Goal: Transaction & Acquisition: Obtain resource

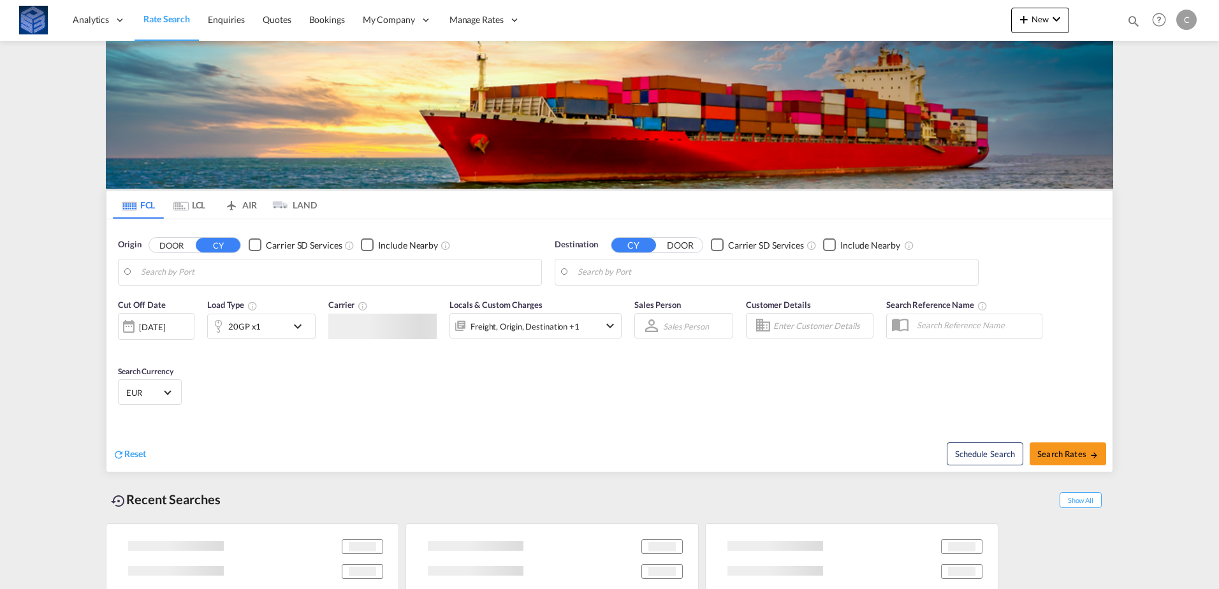
type input "[GEOGRAPHIC_DATA], [GEOGRAPHIC_DATA]"
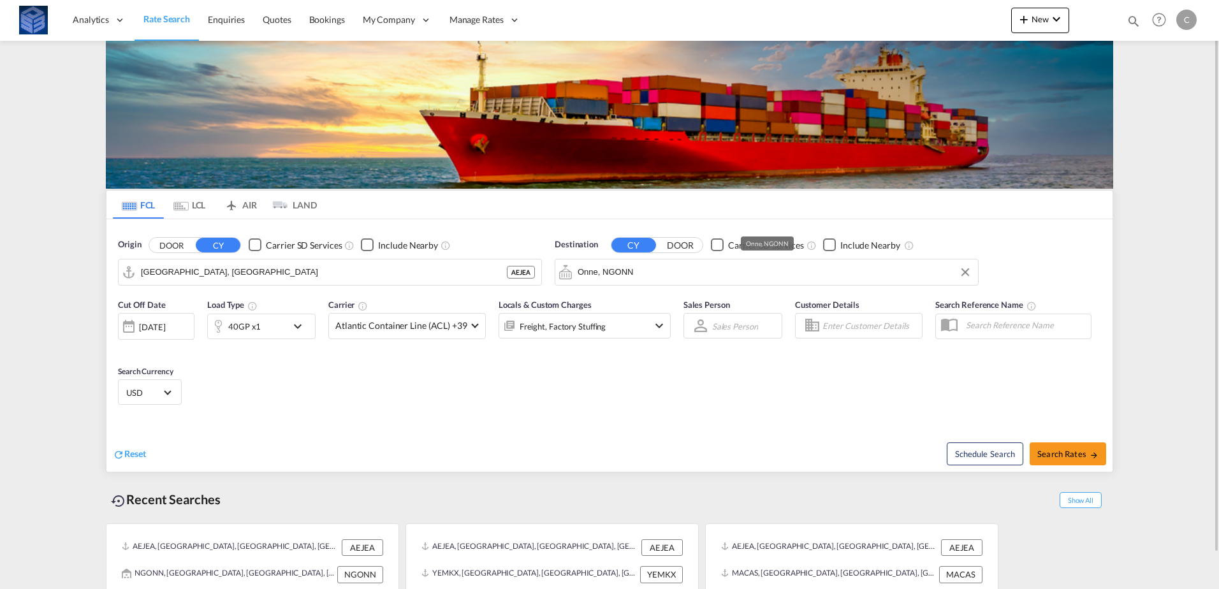
click at [658, 280] on input "Onne, NGONN" at bounding box center [775, 272] width 394 height 19
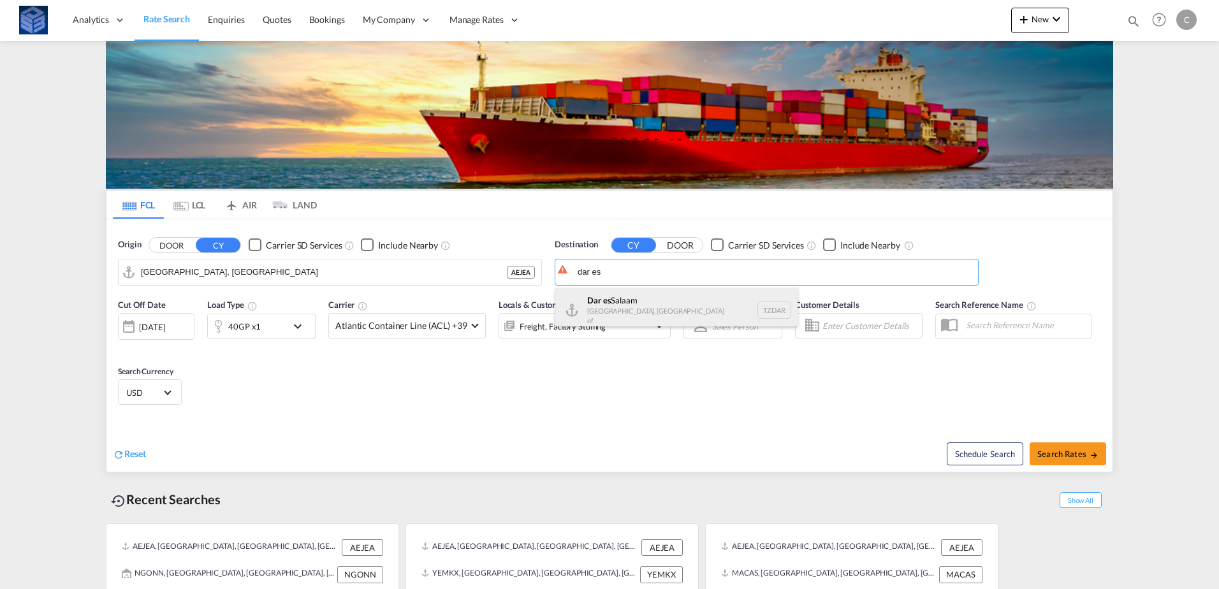
click at [654, 308] on div "[GEOGRAPHIC_DATA] [GEOGRAPHIC_DATA], [GEOGRAPHIC_DATA] TZDAR" at bounding box center [676, 310] width 242 height 44
type input "[GEOGRAPHIC_DATA], TZDAR"
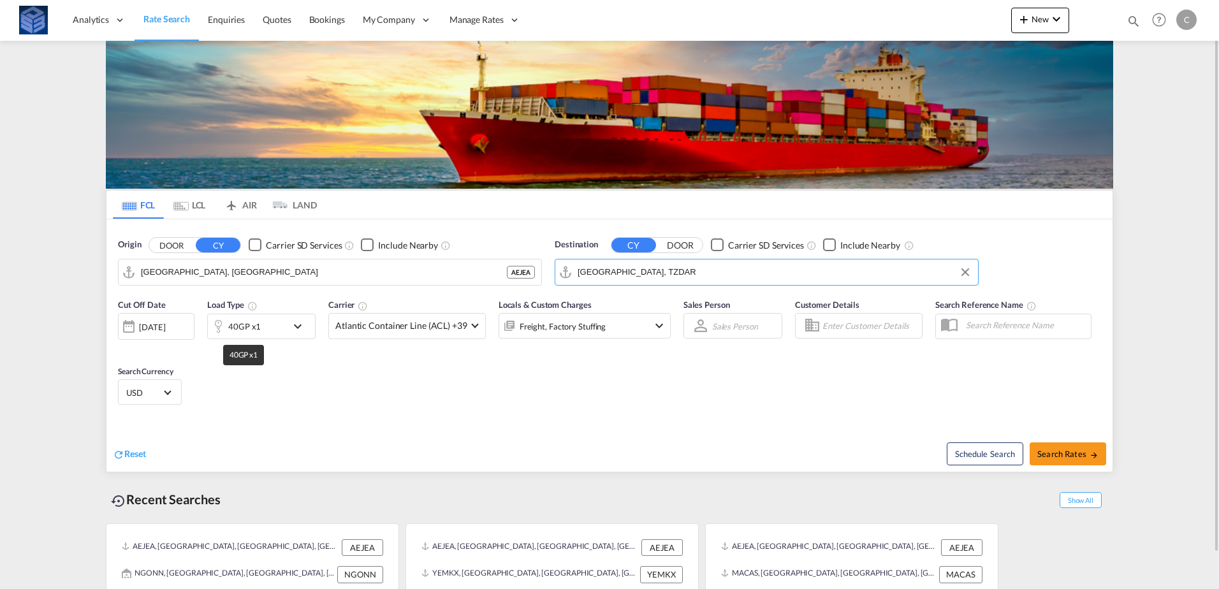
click at [258, 333] on div "40GP x1" at bounding box center [244, 327] width 33 height 18
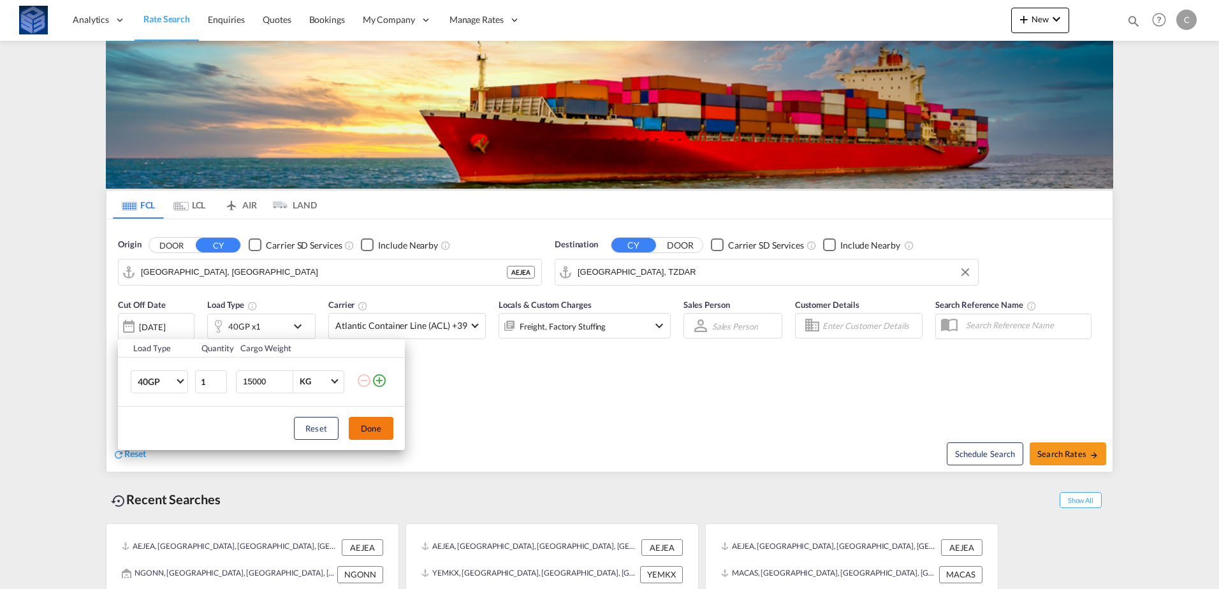
click at [371, 430] on button "Done" at bounding box center [371, 428] width 45 height 23
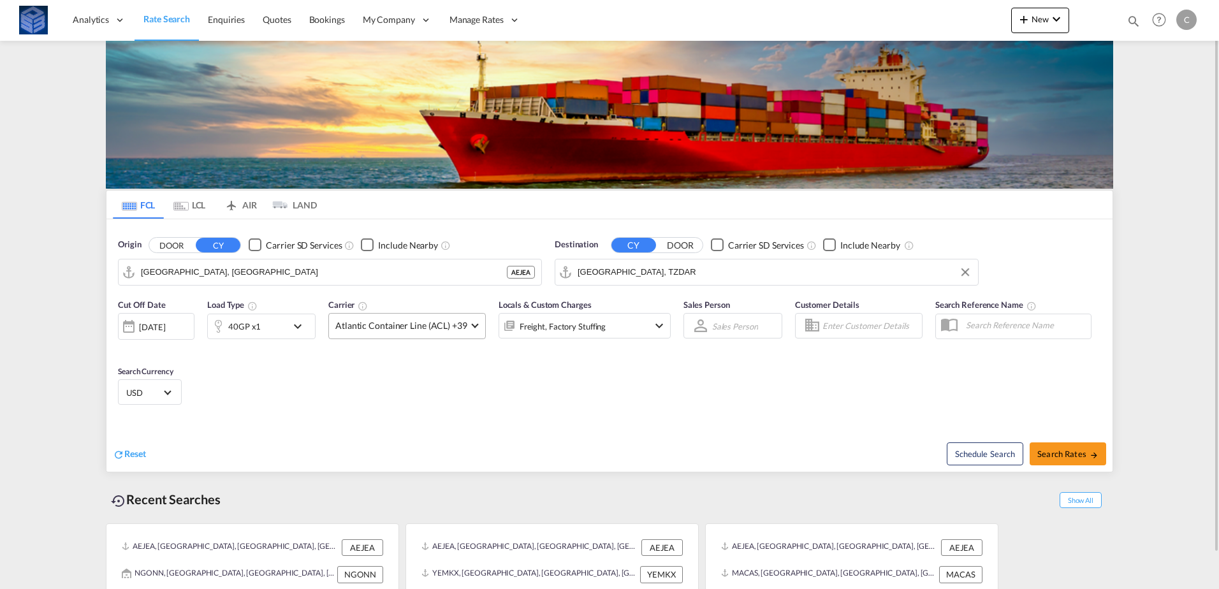
click at [411, 339] on md-select "Atlantic Container Line (ACL) +39 Online Rates 0 All (26) CMA CGM | Contract AP…" at bounding box center [406, 326] width 157 height 26
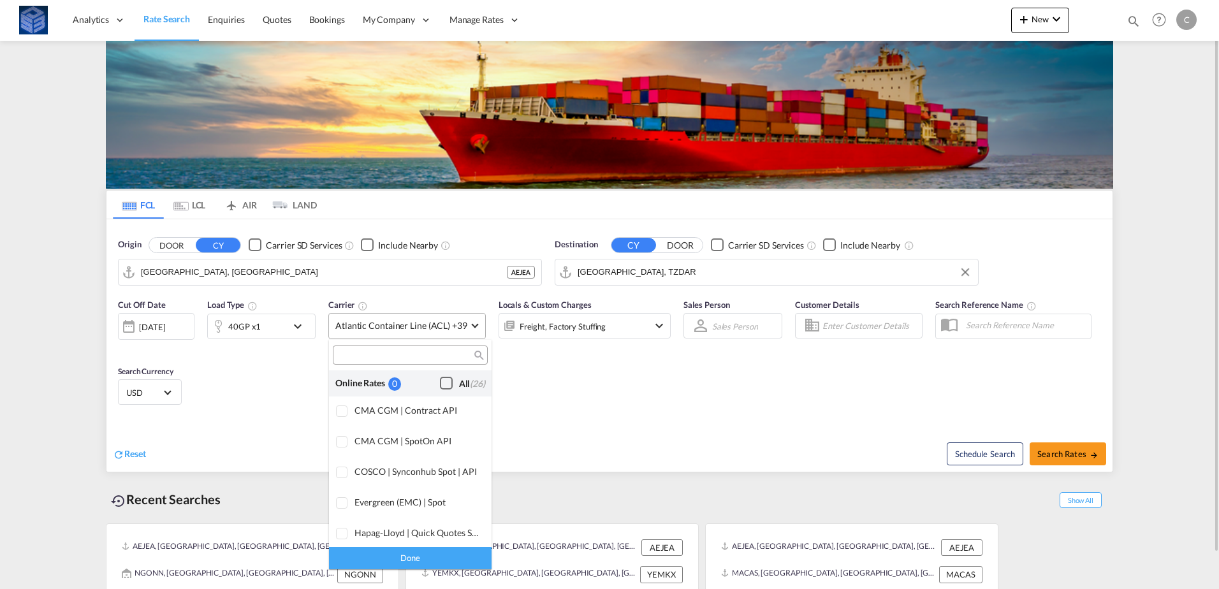
click at [440, 380] on div "Checkbox No Ink" at bounding box center [446, 383] width 13 height 13
click at [427, 555] on div "Done" at bounding box center [410, 558] width 163 height 22
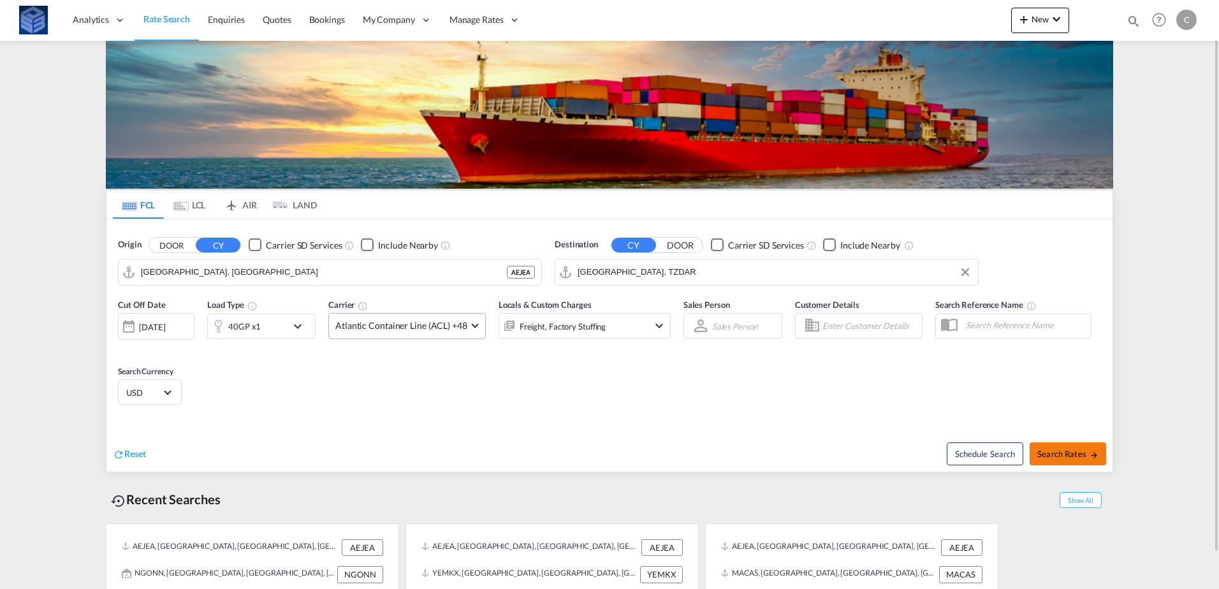
click at [1064, 455] on span "Search Rates" at bounding box center [1067, 454] width 61 height 10
type input "AEJEA to TZDAR / [DATE]"
